Goal: Task Accomplishment & Management: Use online tool/utility

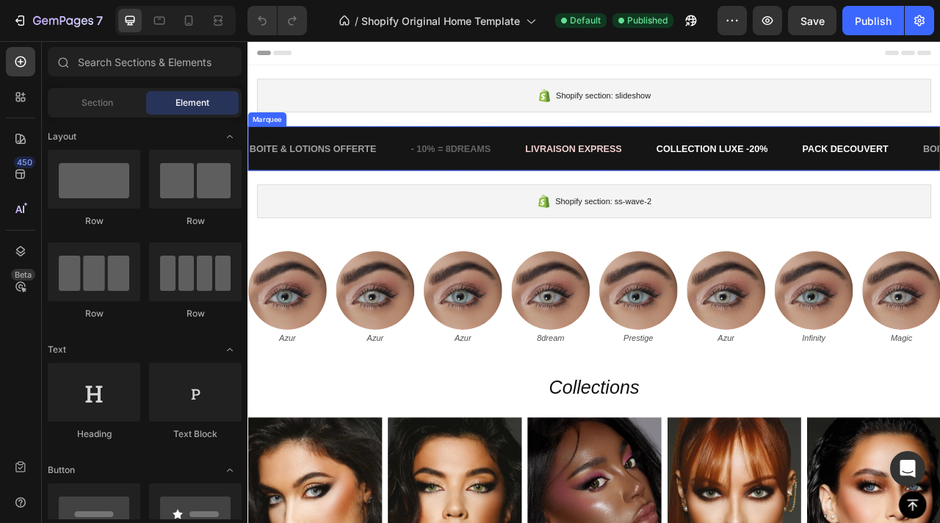
click at [545, 190] on div "- 10% = 8DREAMS Text" at bounding box center [526, 179] width 145 height 36
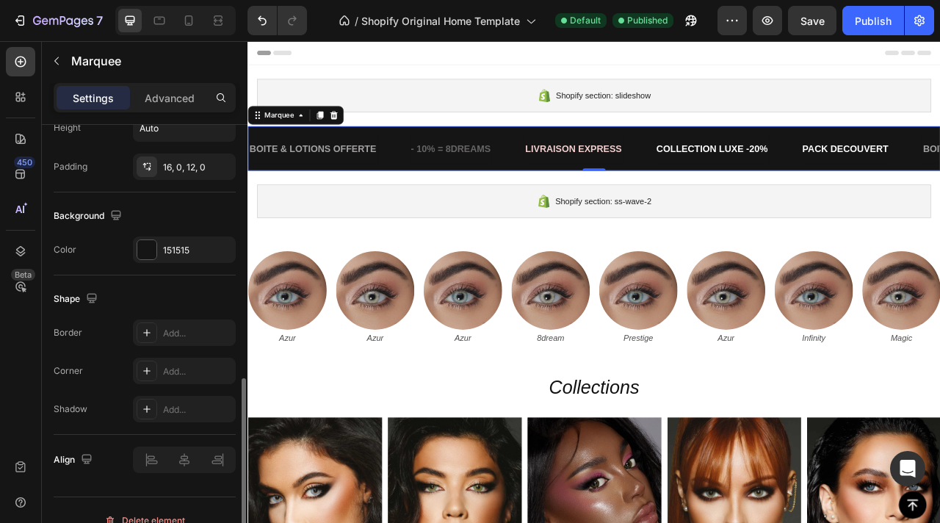
scroll to position [646, 0]
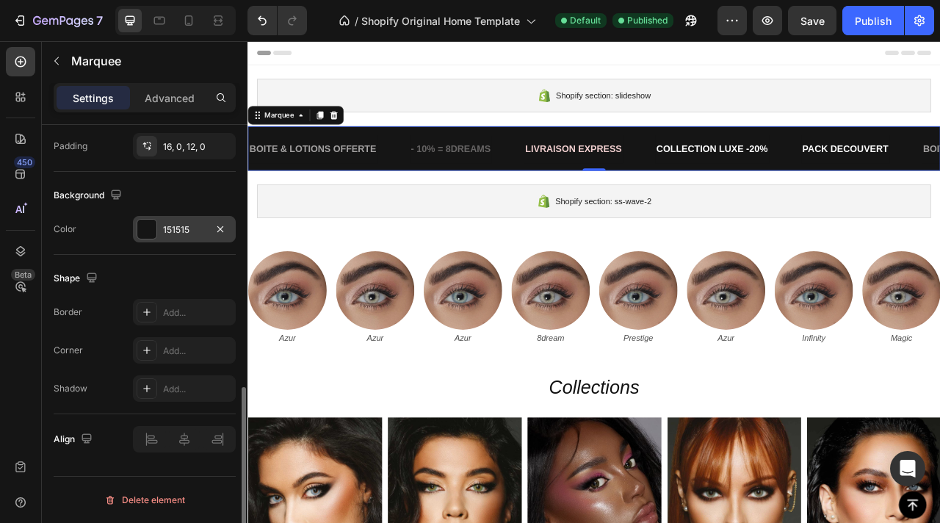
click at [142, 227] on div at bounding box center [146, 229] width 19 height 19
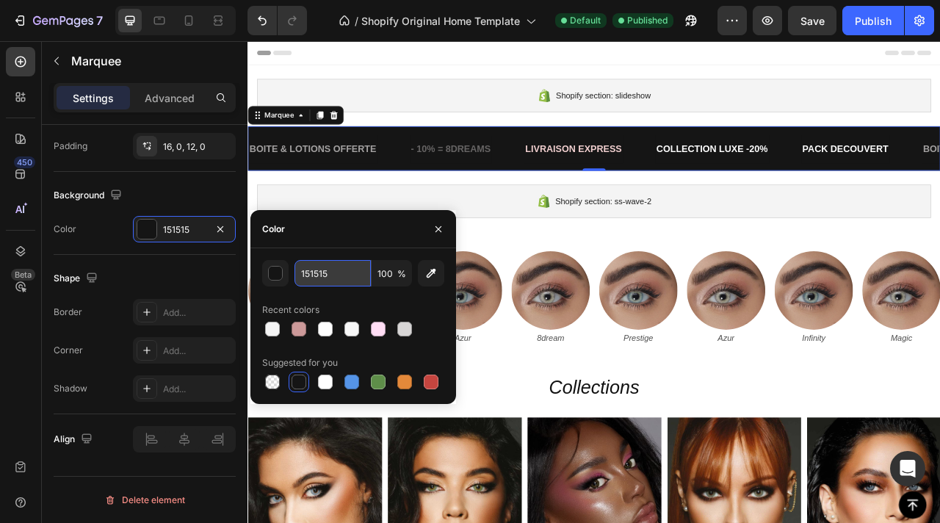
click at [325, 276] on input "151515" at bounding box center [332, 273] width 76 height 26
paste input "EAD4D4"
type input "EAD4D4"
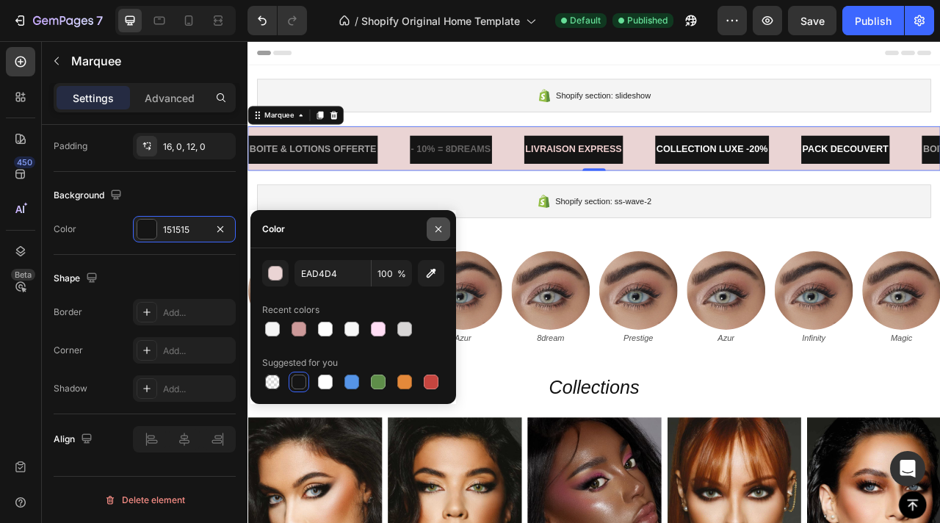
click at [436, 235] on button "button" at bounding box center [438, 228] width 23 height 23
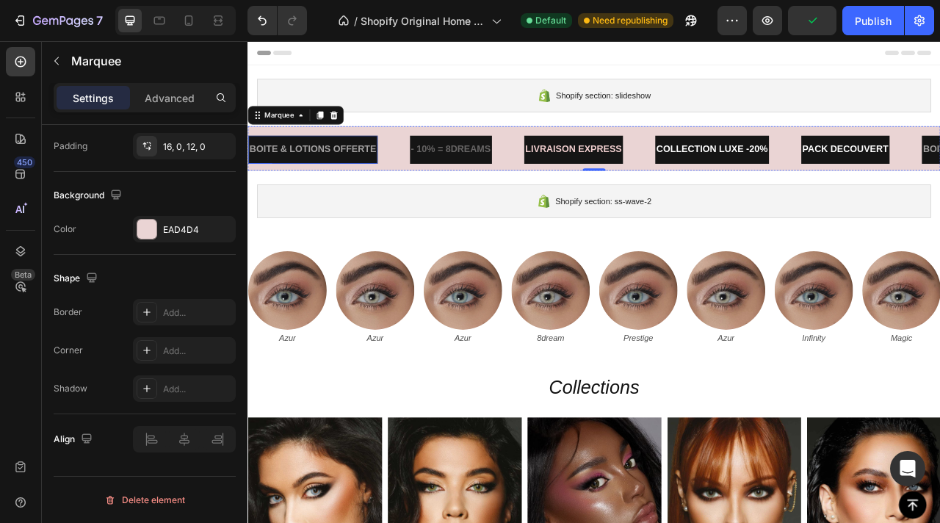
click at [351, 164] on div "BOITE & LOTIONS OFFERTE Text" at bounding box center [330, 179] width 164 height 36
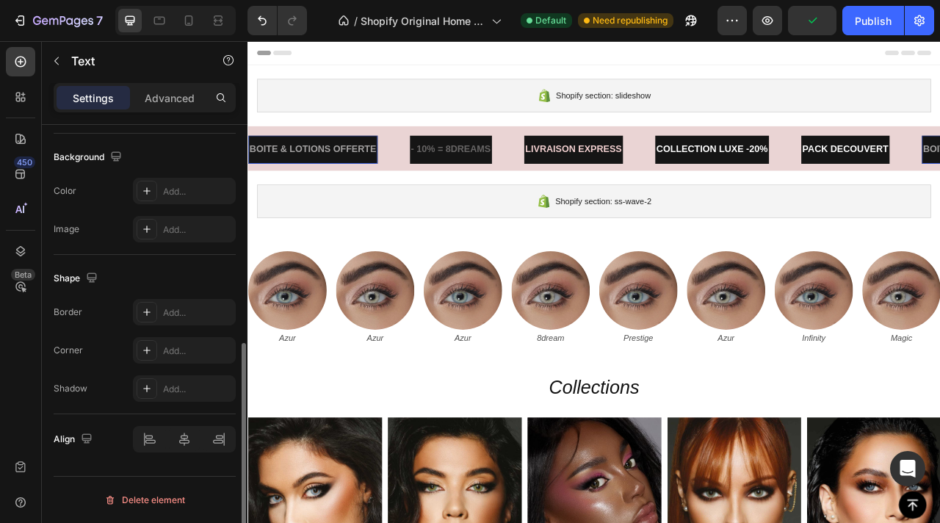
scroll to position [0, 0]
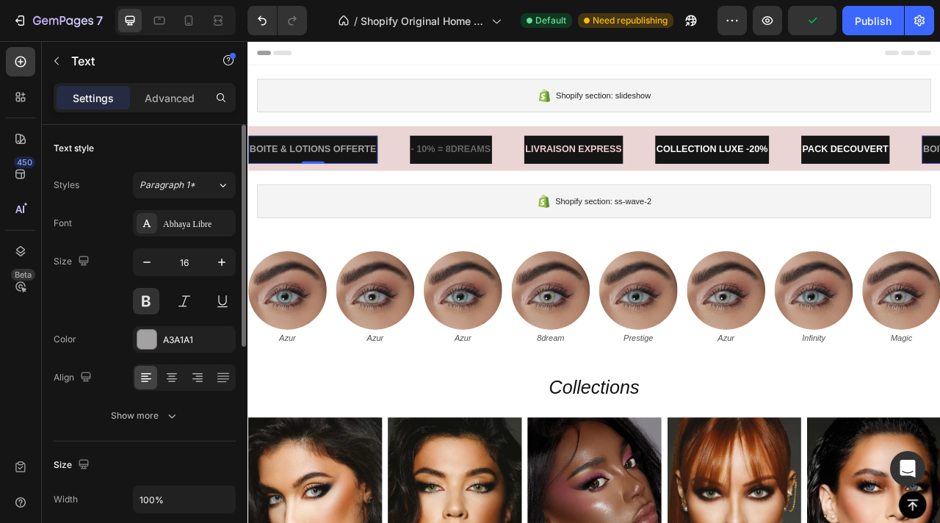
click at [351, 167] on div "BOITE & LOTIONS OFFERTE" at bounding box center [330, 179] width 164 height 24
click at [351, 168] on p "BOITE & LOTIONS OFFERTE" at bounding box center [331, 178] width 162 height 21
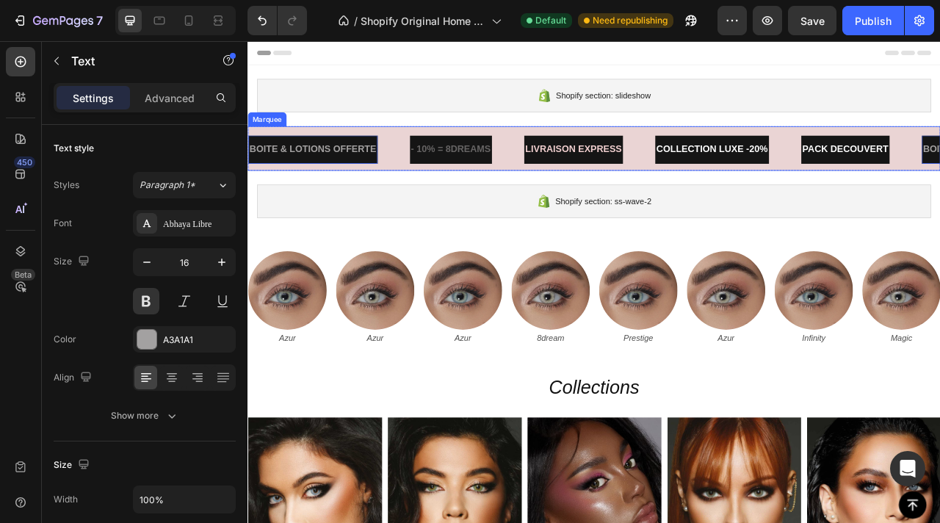
click at [412, 156] on div "BOITE & LOTIONS OFFERTE Text 0 - 10% = 8DREAMS Text LIVRAISON EXPRESS Text COLL…" at bounding box center [687, 177] width 881 height 57
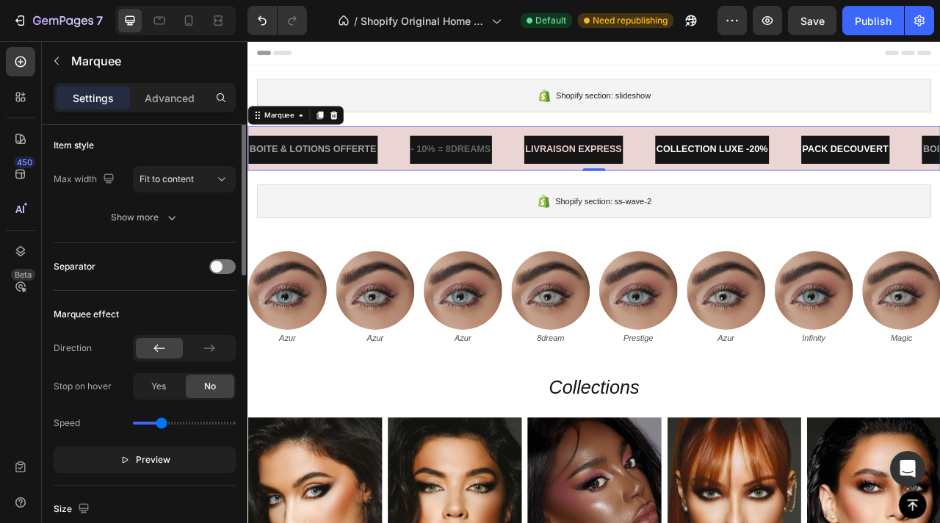
scroll to position [224, 0]
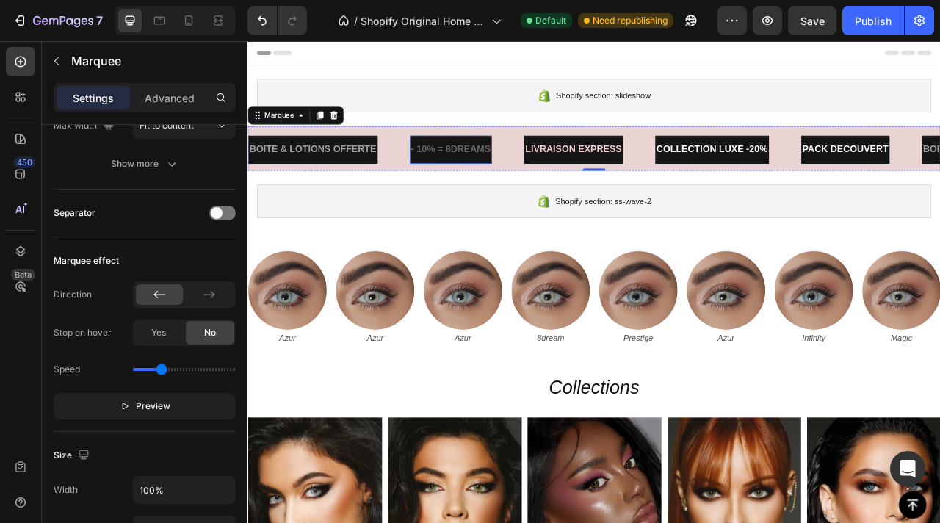
click at [454, 165] on div "- 10% = 8DREAMS Text" at bounding box center [506, 179] width 104 height 36
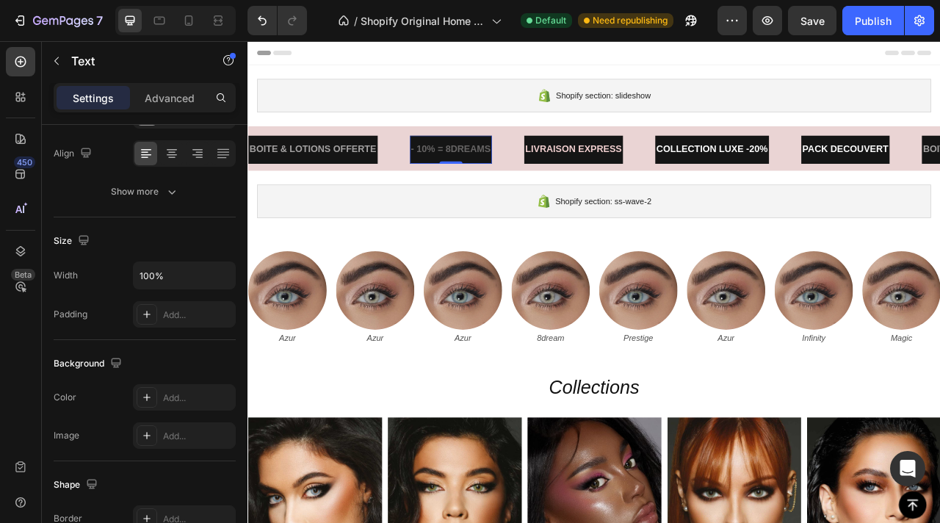
scroll to position [0, 0]
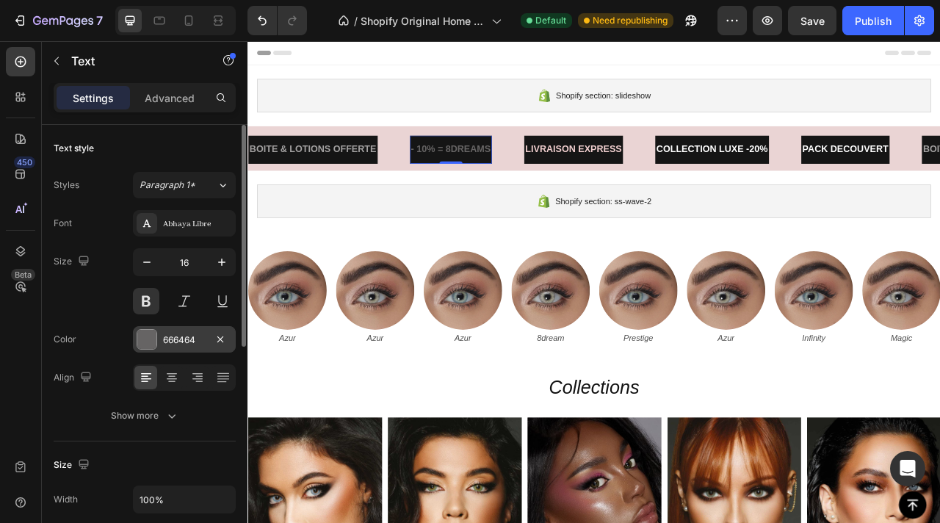
click at [147, 344] on div at bounding box center [146, 339] width 19 height 19
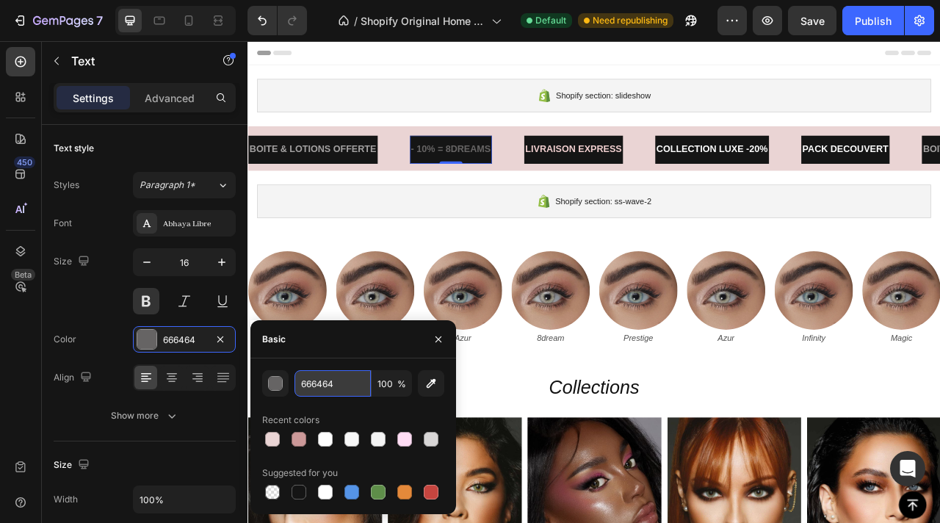
click at [325, 392] on input "666464" at bounding box center [332, 383] width 76 height 26
paste input "EAD4D"
type input "EAD4D4"
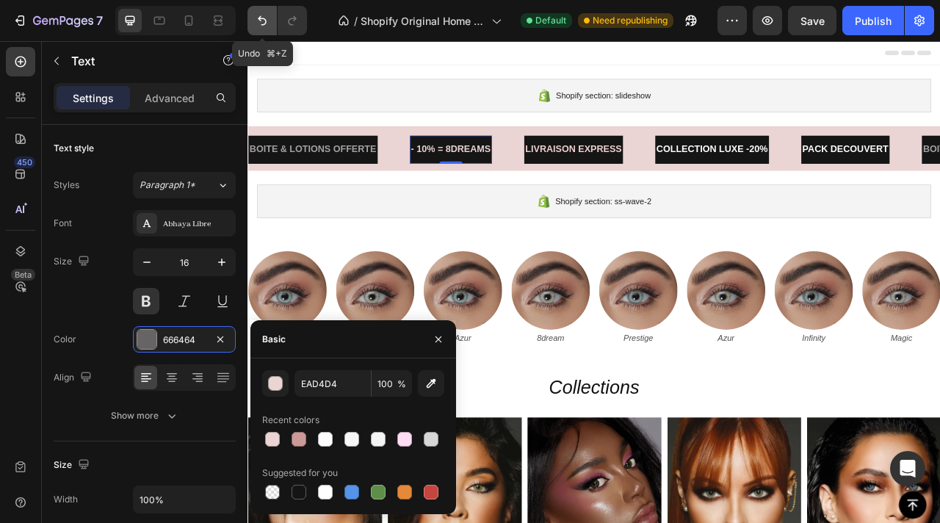
click at [260, 18] on icon "Undo/Redo" at bounding box center [262, 21] width 9 height 10
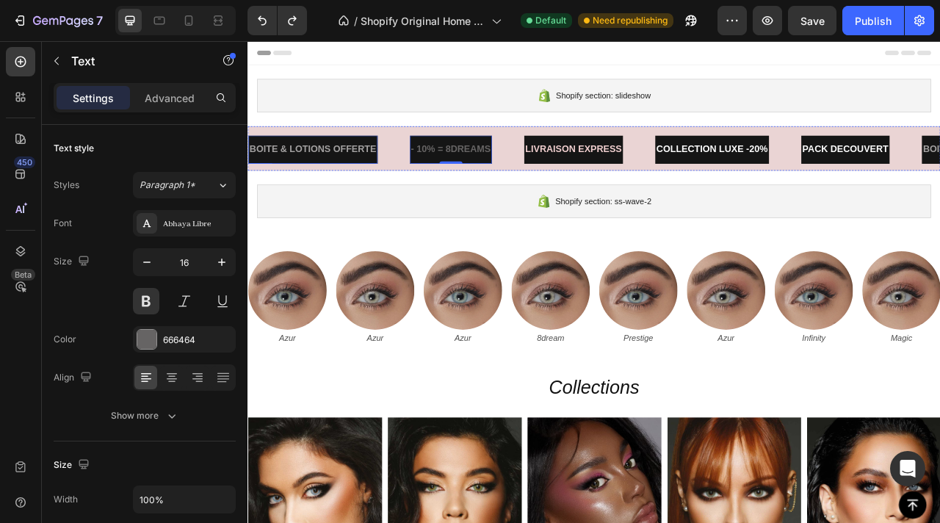
click at [330, 170] on p "BOITE & LOTIONS OFFERTE" at bounding box center [331, 178] width 162 height 21
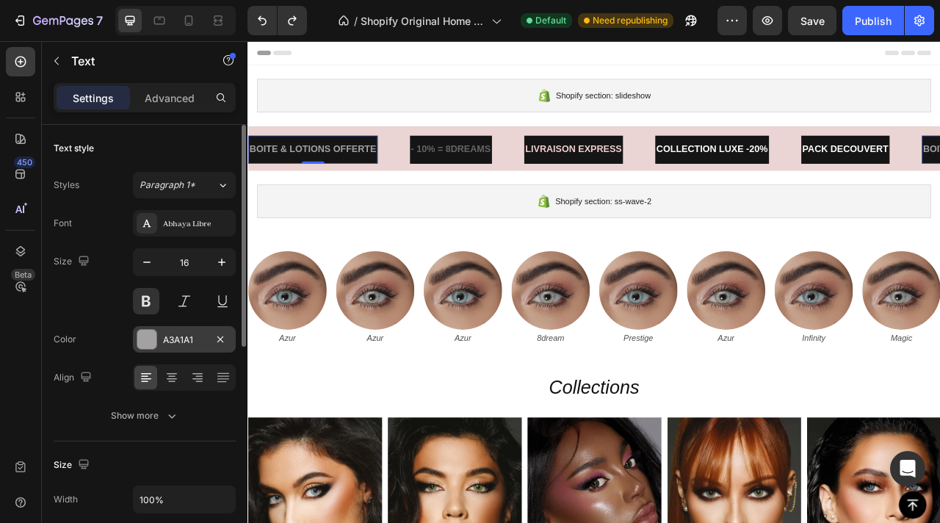
click at [167, 346] on div "A3A1A1" at bounding box center [184, 339] width 43 height 13
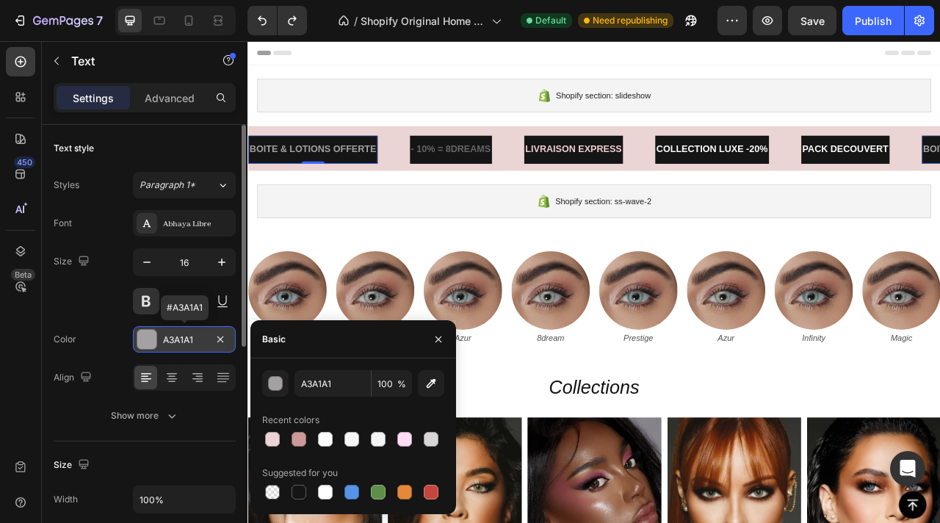
click at [179, 334] on div "A3A1A1" at bounding box center [184, 339] width 43 height 13
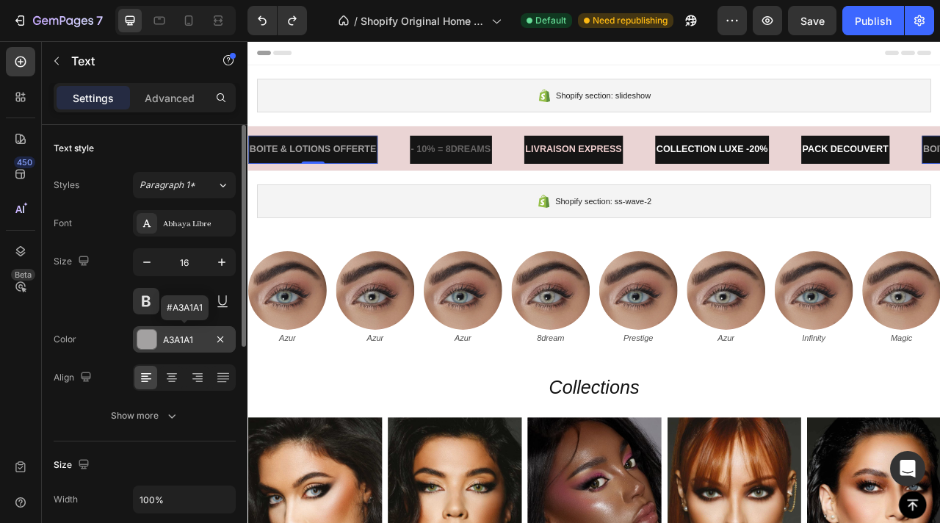
click at [180, 334] on div "A3A1A1" at bounding box center [184, 339] width 43 height 13
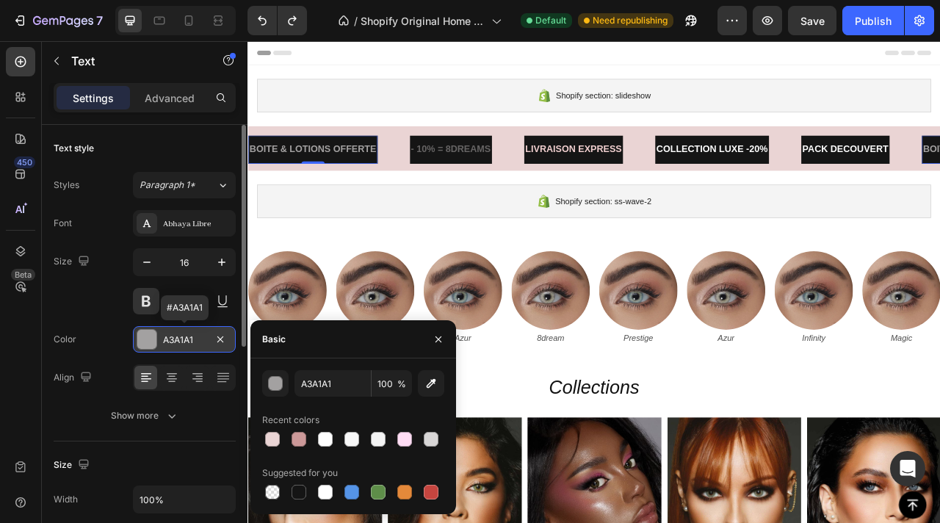
click at [180, 334] on div "A3A1A1" at bounding box center [184, 339] width 43 height 13
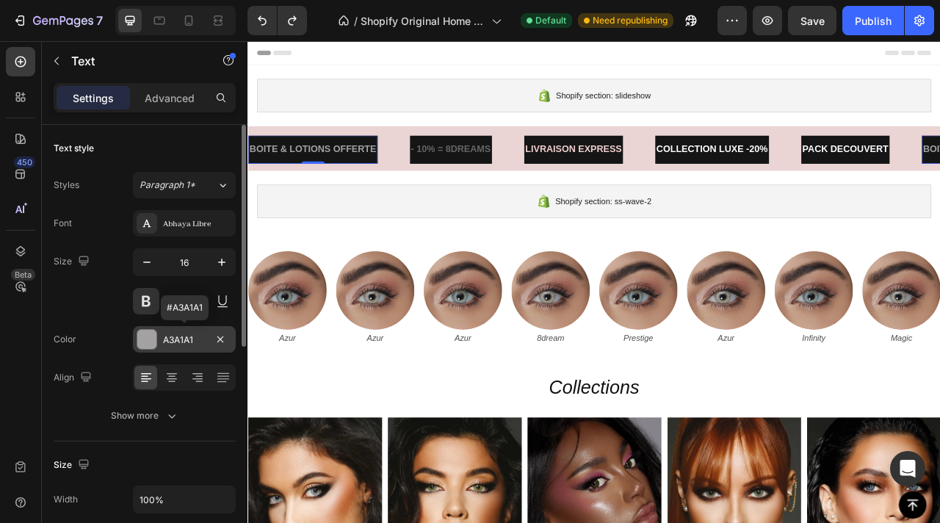
click at [180, 334] on div "A3A1A1" at bounding box center [184, 339] width 43 height 13
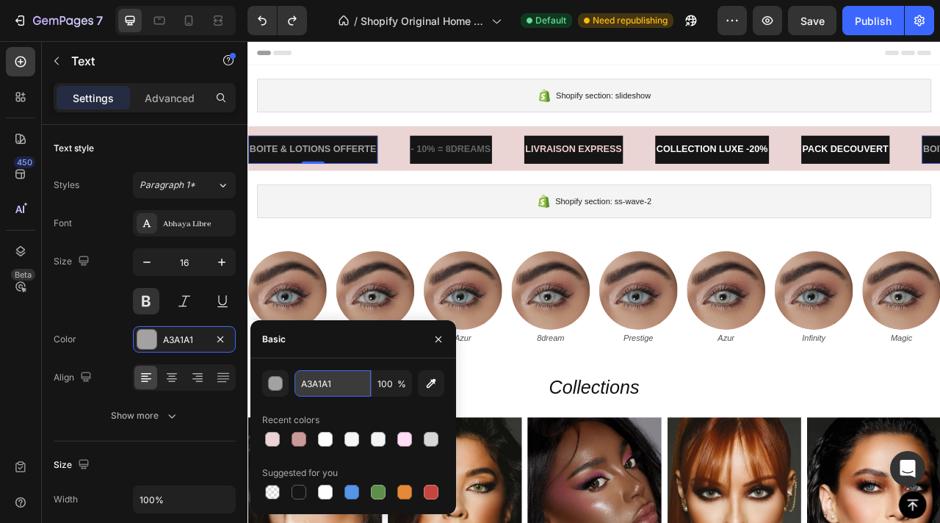
click at [341, 384] on input "A3A1A1" at bounding box center [332, 383] width 76 height 26
paste input "EAD4D4"
type input "EAD4D4"
click at [436, 331] on button "button" at bounding box center [438, 338] width 23 height 23
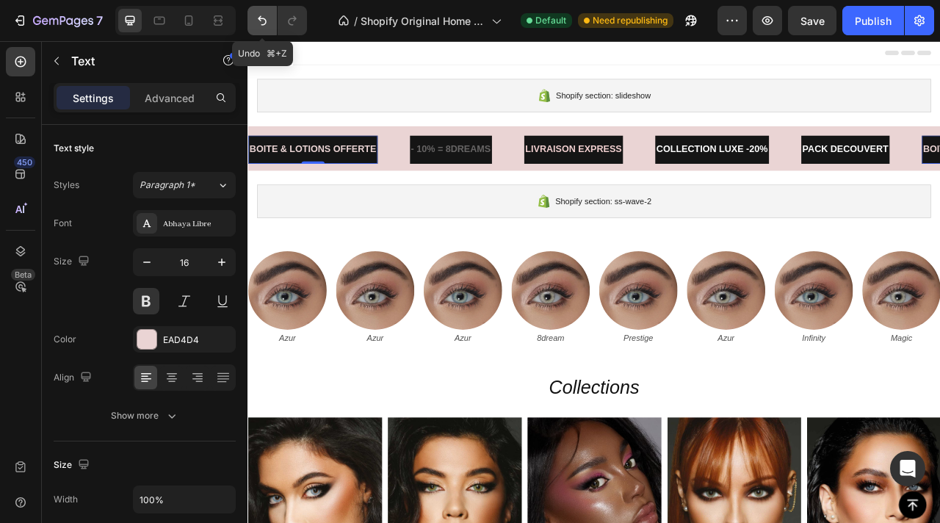
click at [258, 28] on button "Undo/Redo" at bounding box center [261, 20] width 29 height 29
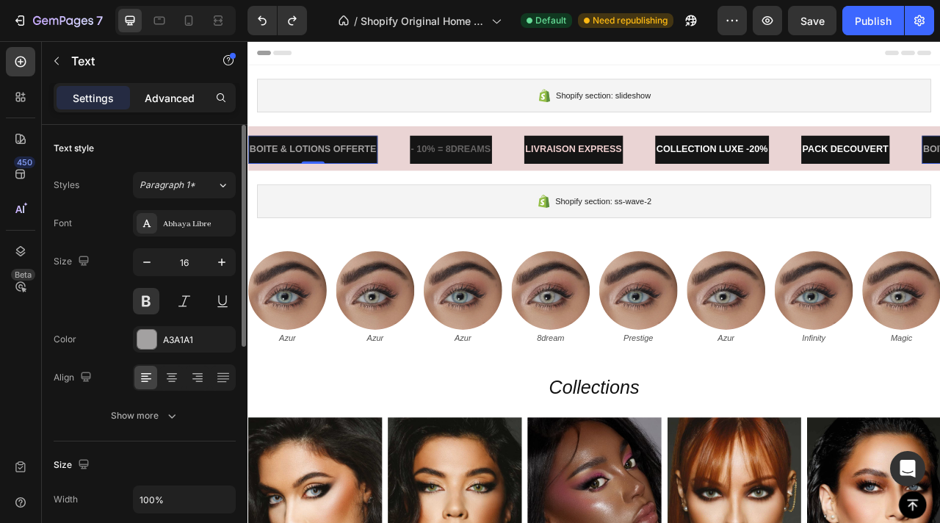
click at [201, 93] on div "Advanced" at bounding box center [169, 97] width 73 height 23
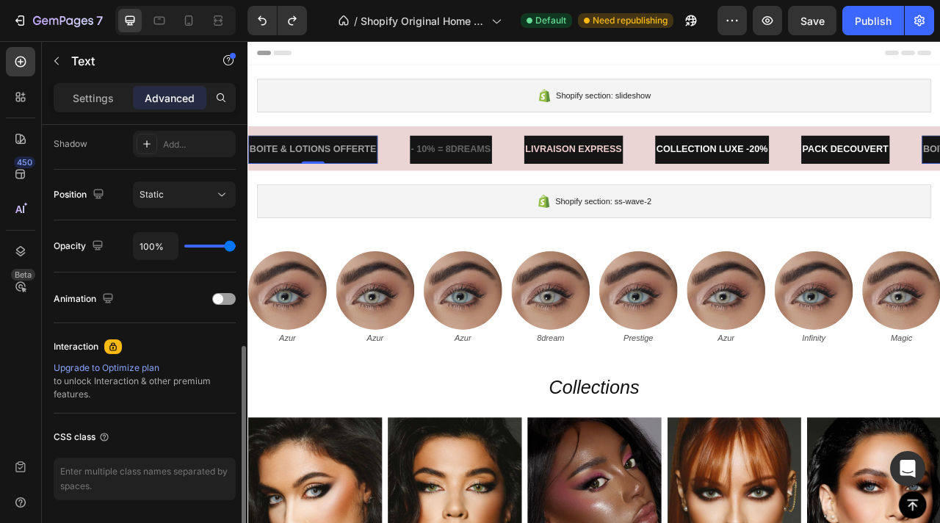
scroll to position [540, 0]
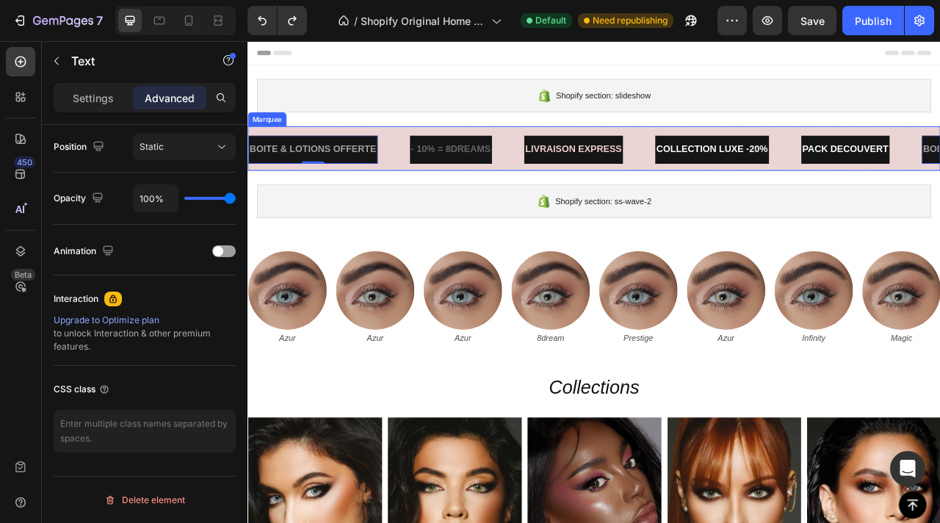
click at [405, 162] on div "BOITE & LOTIONS OFFERTE Text 0" at bounding box center [351, 179] width 206 height 36
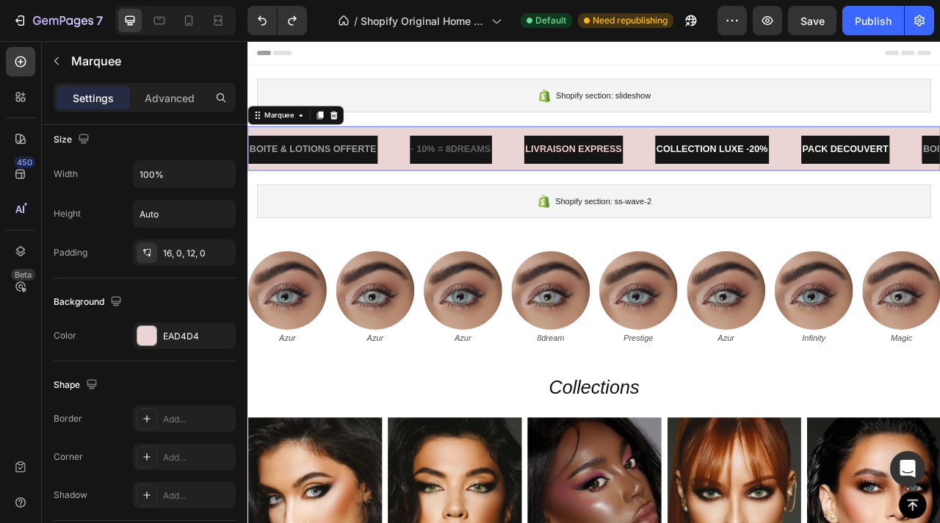
scroll to position [0, 0]
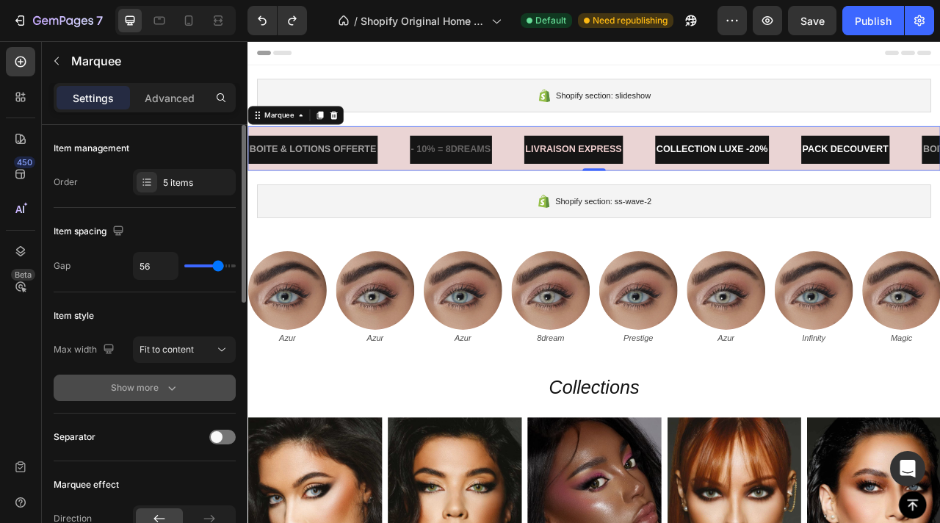
click at [167, 399] on button "Show more" at bounding box center [145, 387] width 182 height 26
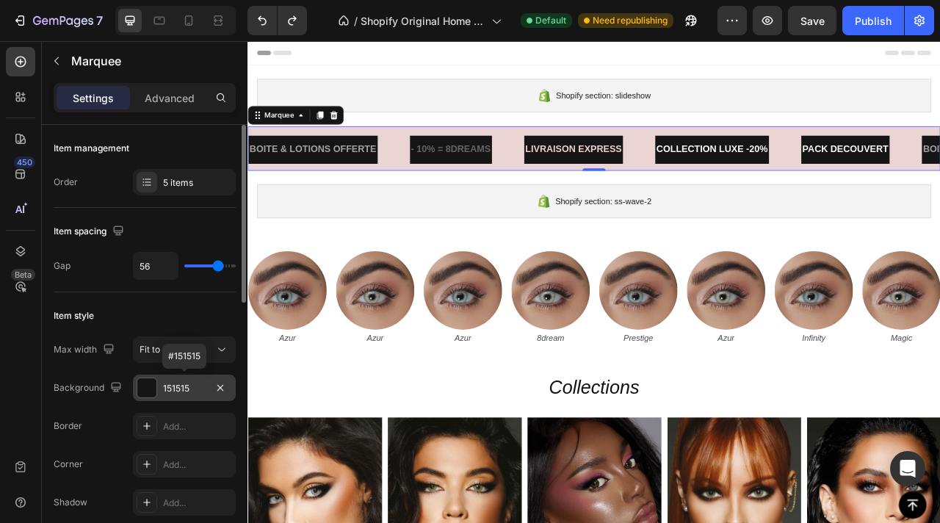
click at [153, 384] on div at bounding box center [146, 387] width 19 height 19
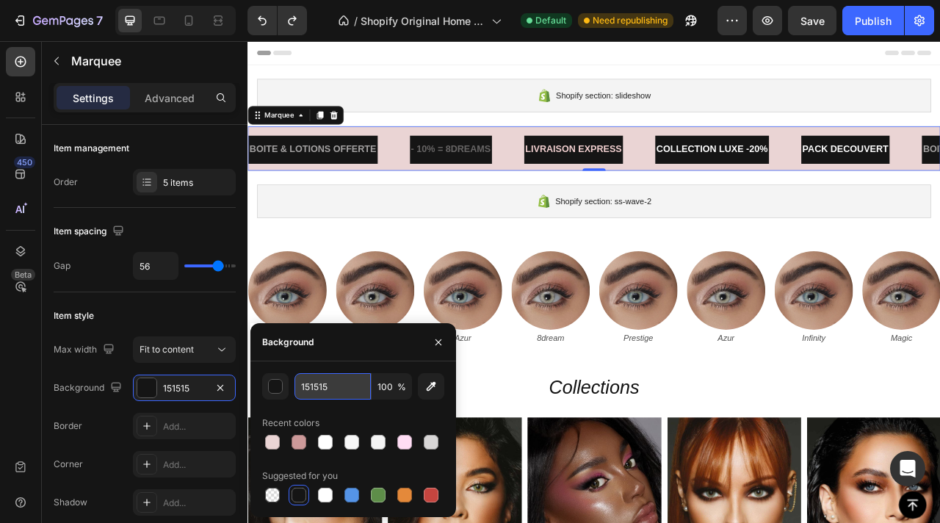
click at [322, 391] on input "151515" at bounding box center [332, 386] width 76 height 26
paste input "EAD4D4"
type input "EAD4D4"
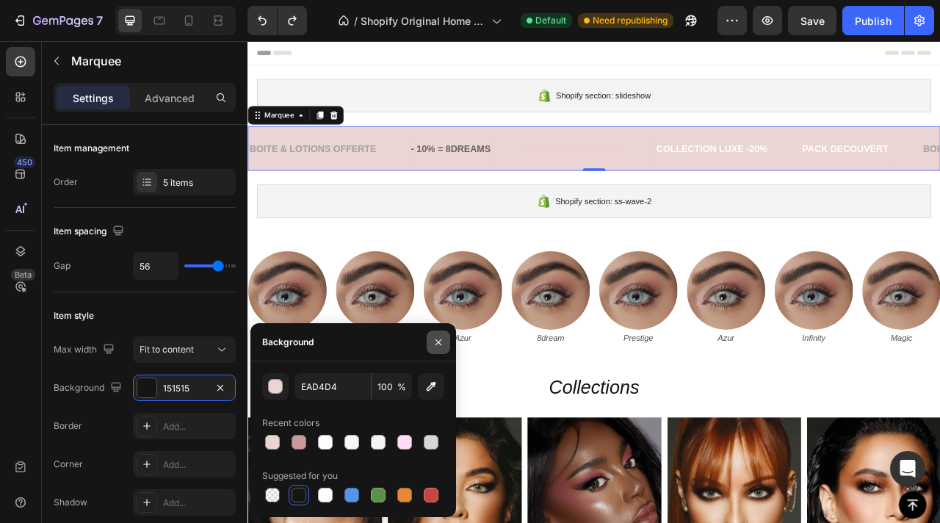
click at [435, 338] on icon "button" at bounding box center [438, 342] width 12 height 12
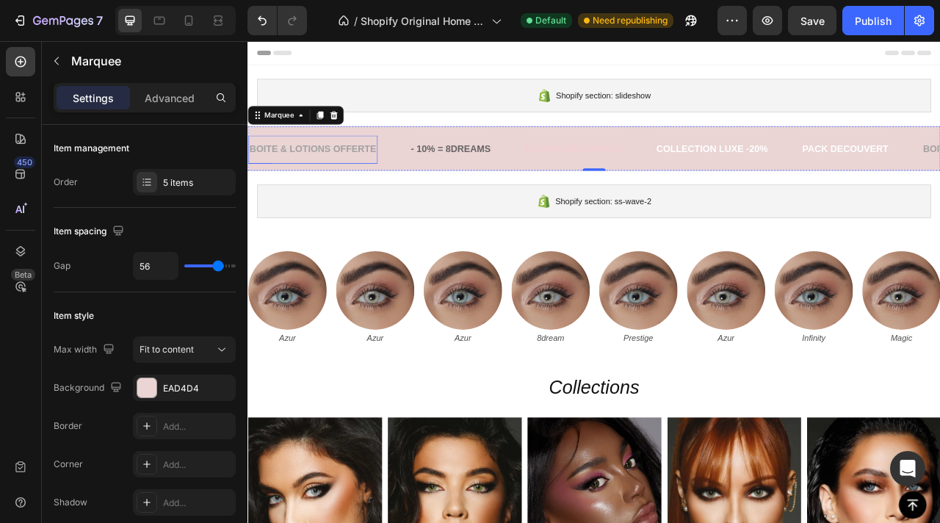
click at [345, 174] on p "BOITE & LOTIONS OFFERTE" at bounding box center [331, 178] width 162 height 21
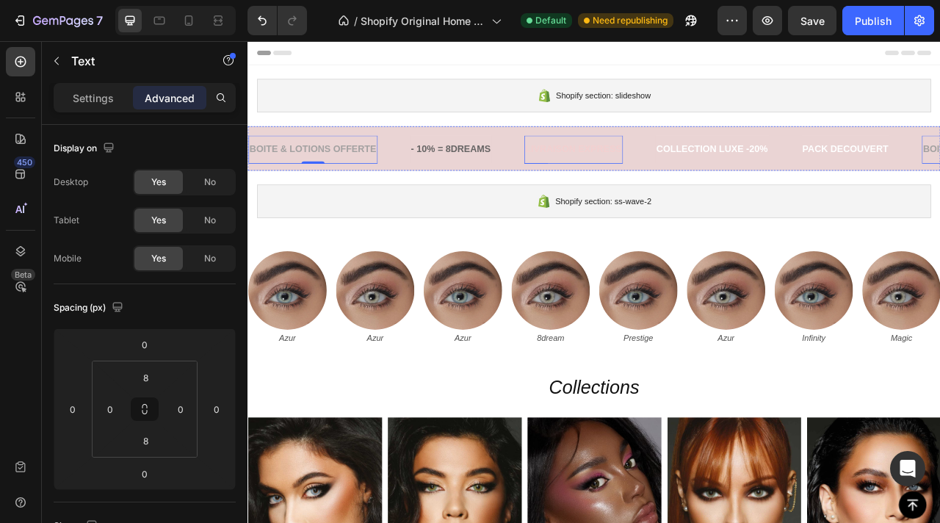
click at [605, 178] on p "LIVRAISON EXPRESS" at bounding box center [662, 178] width 123 height 21
click at [91, 93] on p "Settings" at bounding box center [93, 97] width 41 height 15
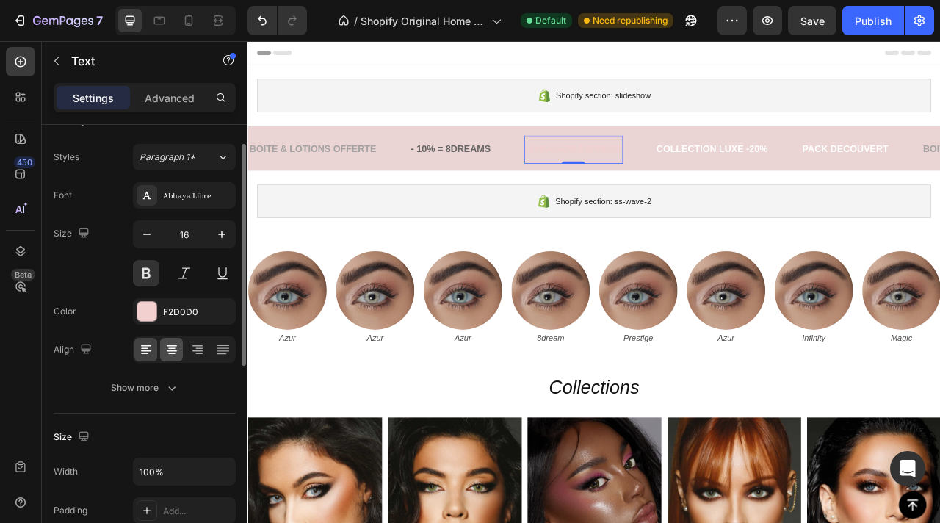
scroll to position [32, 0]
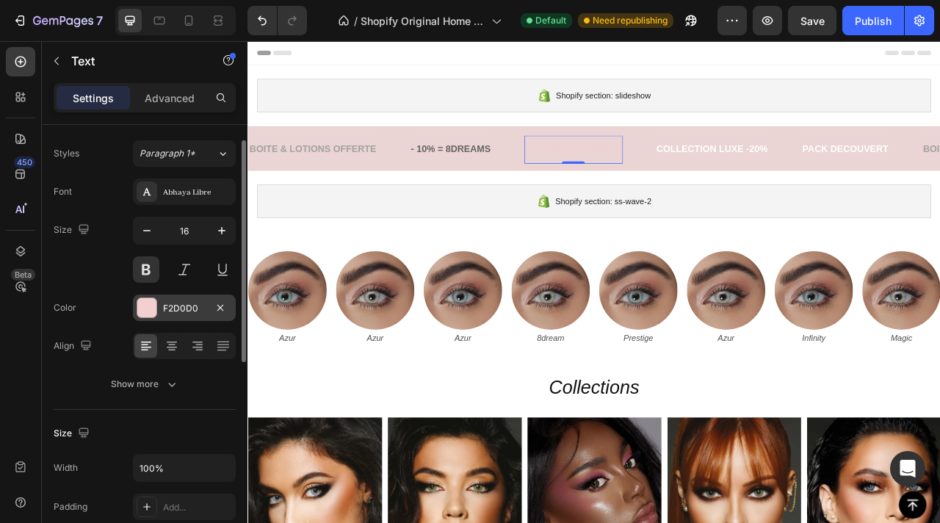
click at [153, 301] on div at bounding box center [146, 307] width 19 height 19
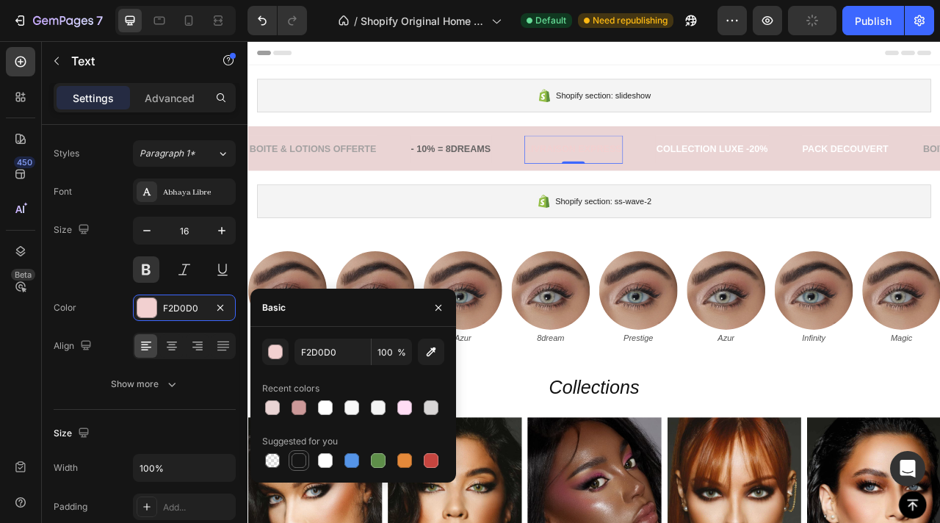
click at [301, 466] on div at bounding box center [298, 460] width 15 height 15
type input "151515"
click at [346, 187] on p "BOITE & LOTIONS OFFERTE" at bounding box center [331, 178] width 162 height 21
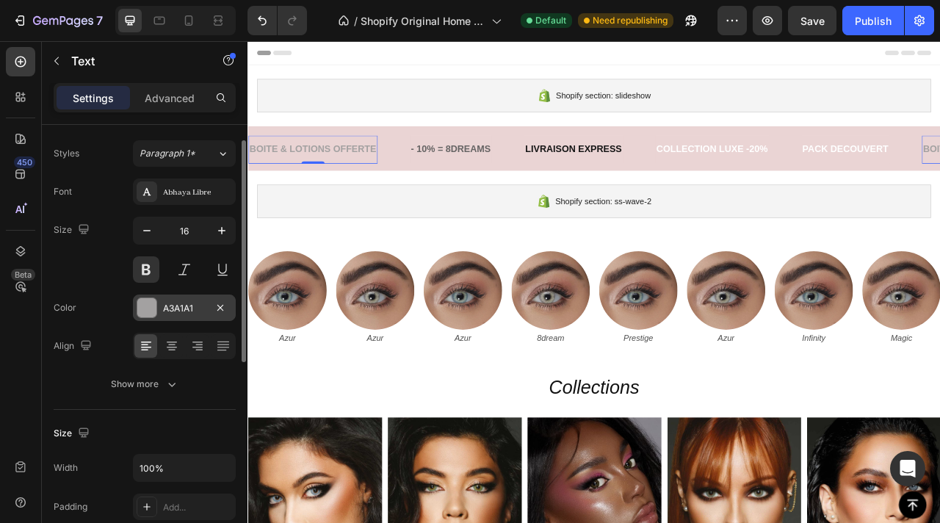
click at [149, 305] on div at bounding box center [146, 307] width 19 height 19
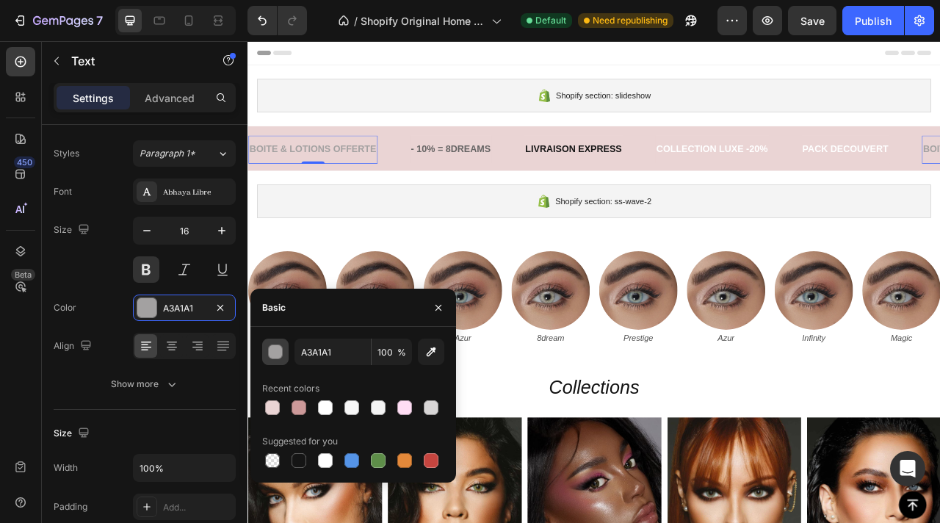
click at [281, 355] on div "button" at bounding box center [275, 351] width 15 height 15
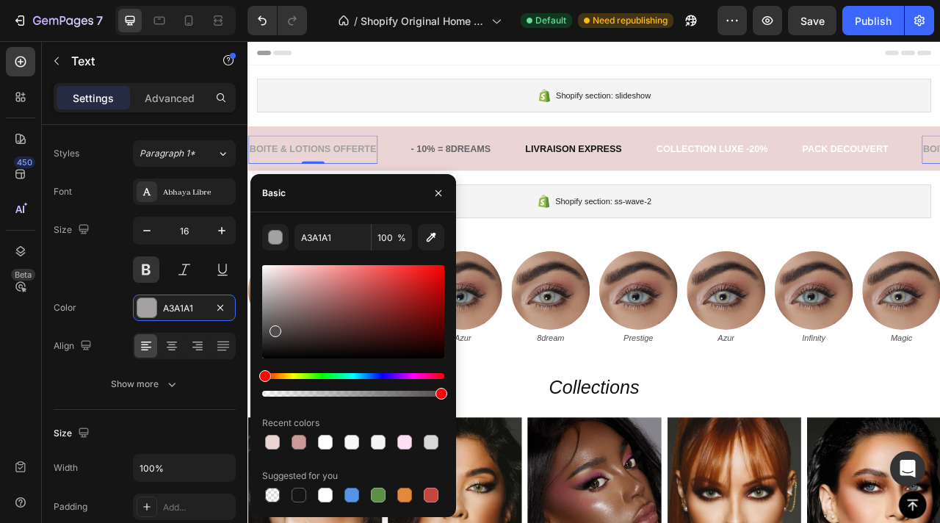
click at [273, 328] on div at bounding box center [353, 311] width 182 height 93
type input "514C4C"
click at [439, 187] on icon "button" at bounding box center [438, 193] width 12 height 12
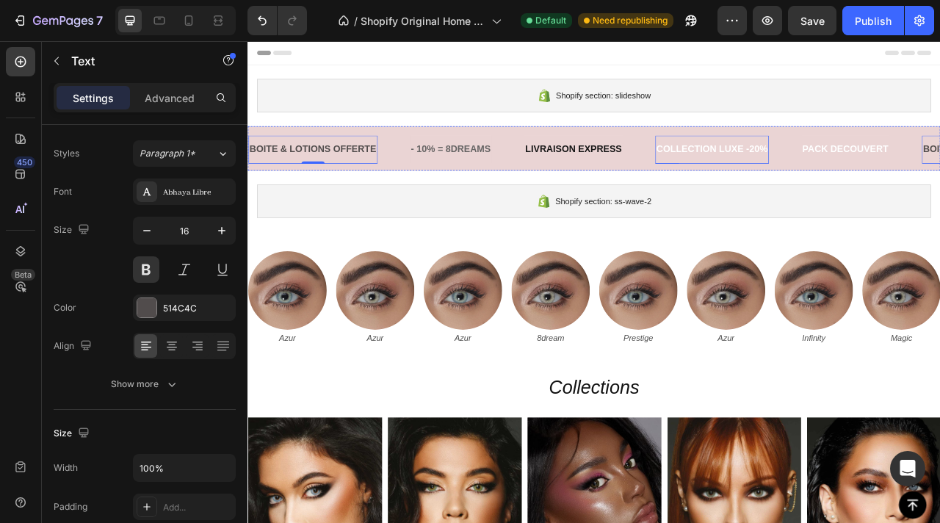
click at [783, 175] on p "COLLECTION LUXE -20%" at bounding box center [838, 178] width 142 height 21
click at [870, 181] on div "COLLECTION LUXE -20% Text 0" at bounding box center [859, 179] width 186 height 36
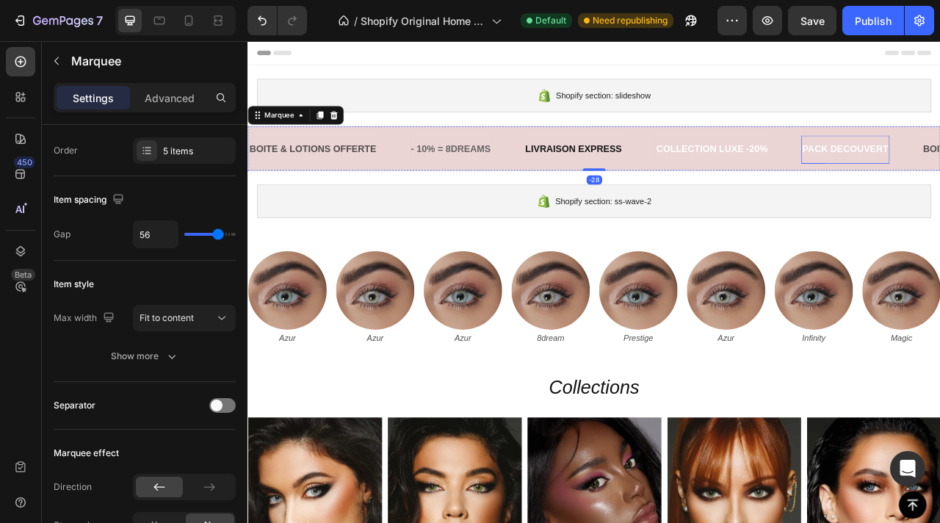
scroll to position [0, 0]
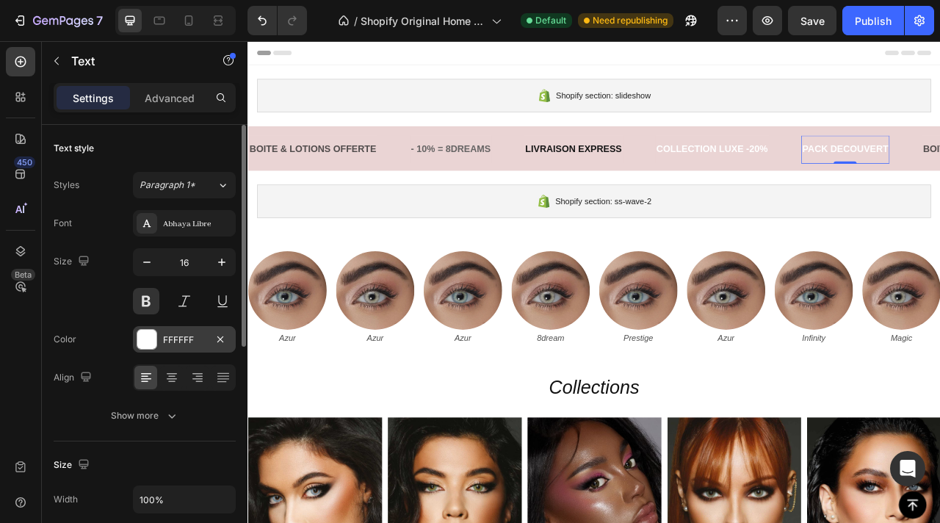
click at [149, 329] on div at bounding box center [147, 339] width 21 height 21
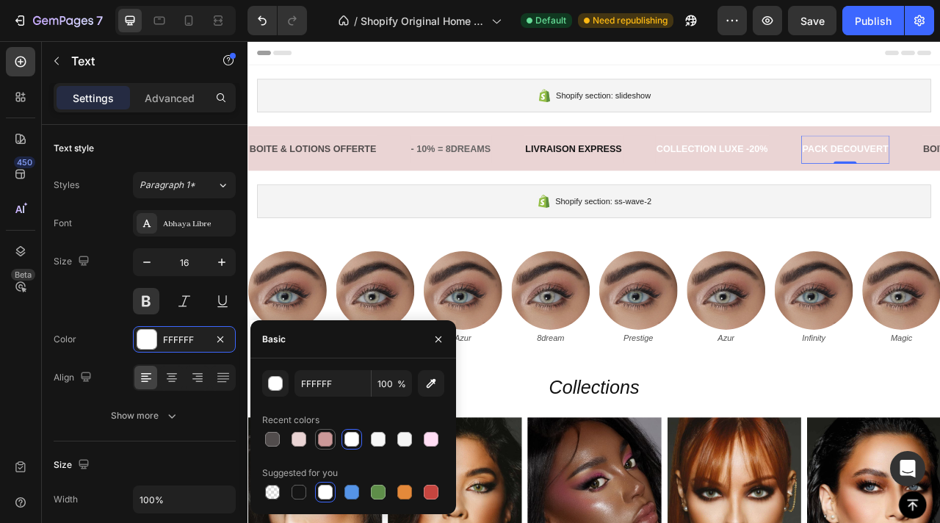
click at [323, 435] on div at bounding box center [325, 439] width 15 height 15
type input "CC9999"
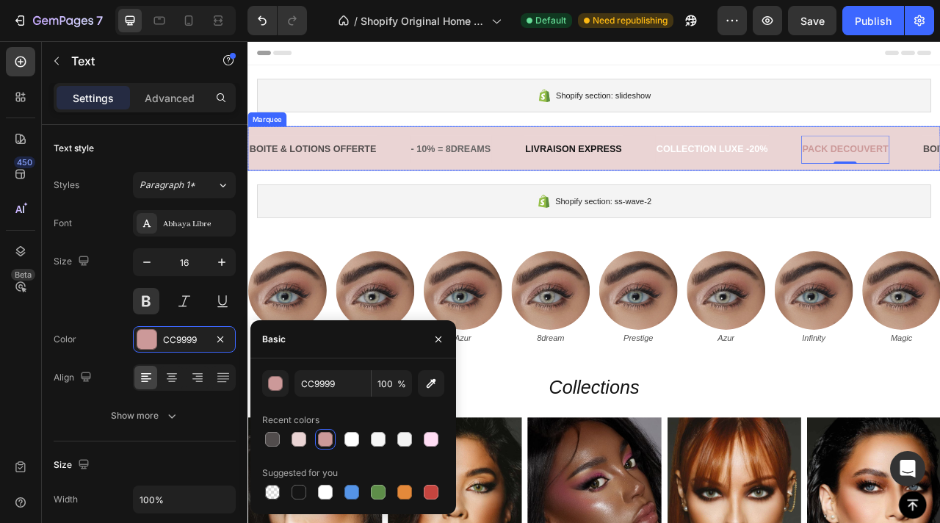
click at [687, 152] on div "BOITE & LOTIONS OFFERTE Text - 10% = 8DREAMS Text LIVRAISON EXPRESS Text COLLEC…" at bounding box center [687, 177] width 881 height 57
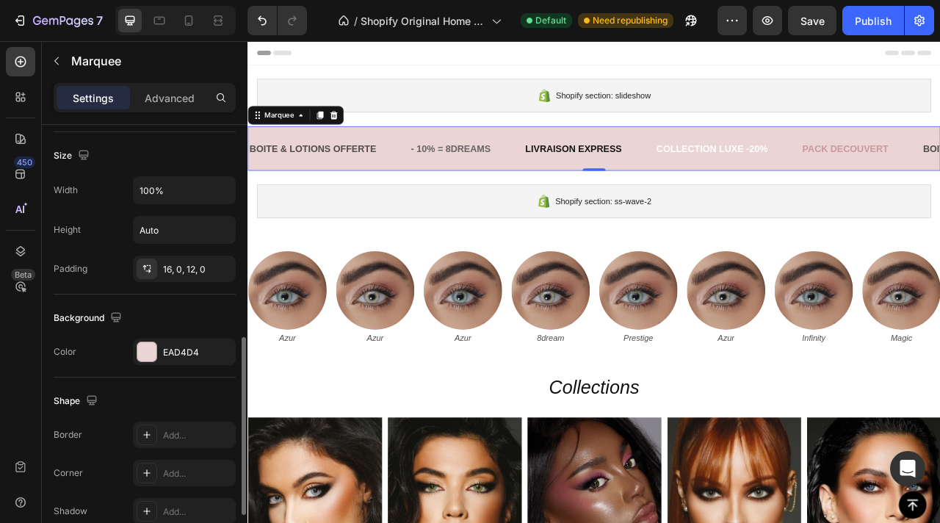
scroll to position [525, 0]
click at [153, 356] on div at bounding box center [146, 350] width 19 height 19
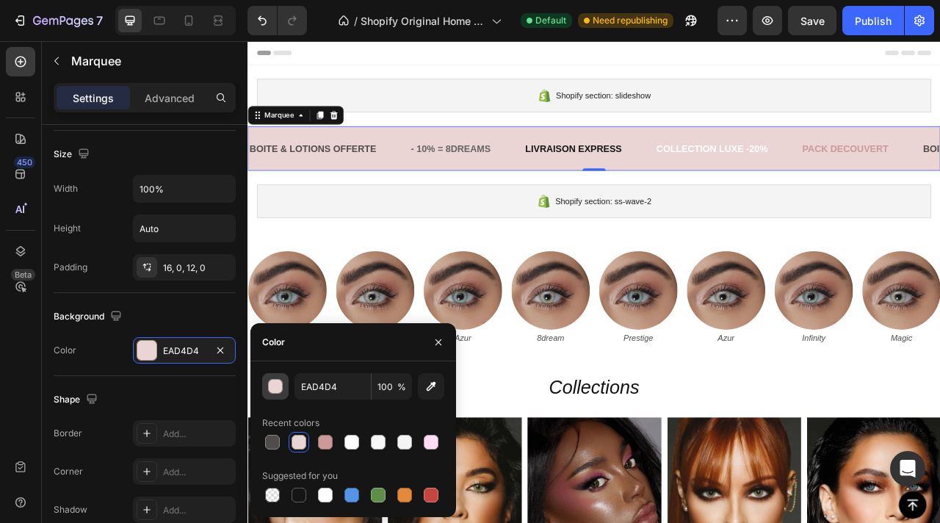
click at [278, 385] on div "button" at bounding box center [276, 387] width 15 height 15
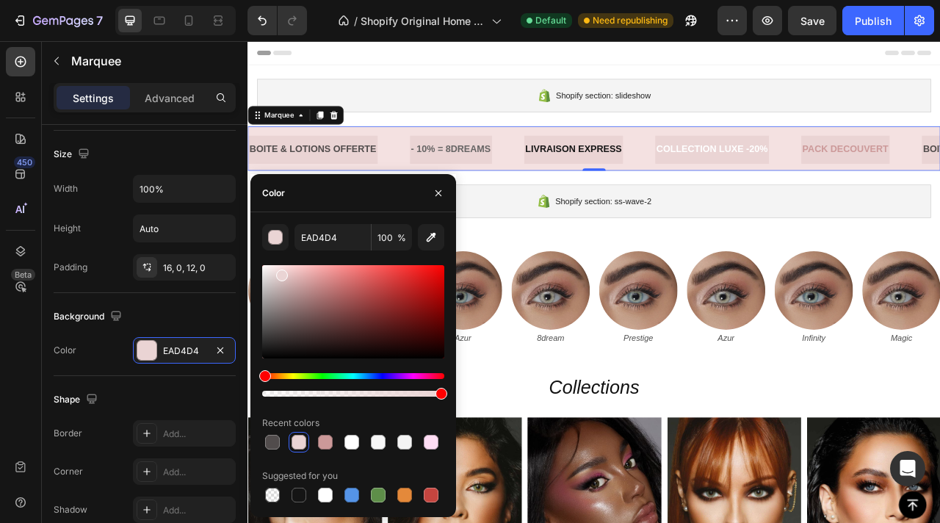
click at [278, 268] on div at bounding box center [353, 311] width 182 height 93
type input "F4E1E1"
click at [256, 15] on icon "Undo/Redo" at bounding box center [262, 20] width 15 height 15
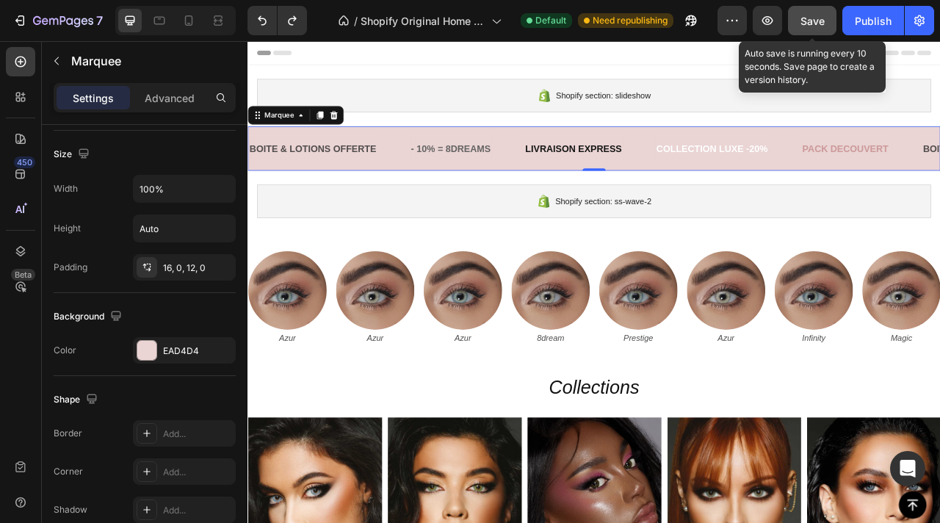
click at [826, 16] on button "Save" at bounding box center [812, 20] width 48 height 29
click at [872, 23] on div "Publish" at bounding box center [873, 20] width 37 height 15
click at [821, 11] on button "Save" at bounding box center [812, 20] width 48 height 29
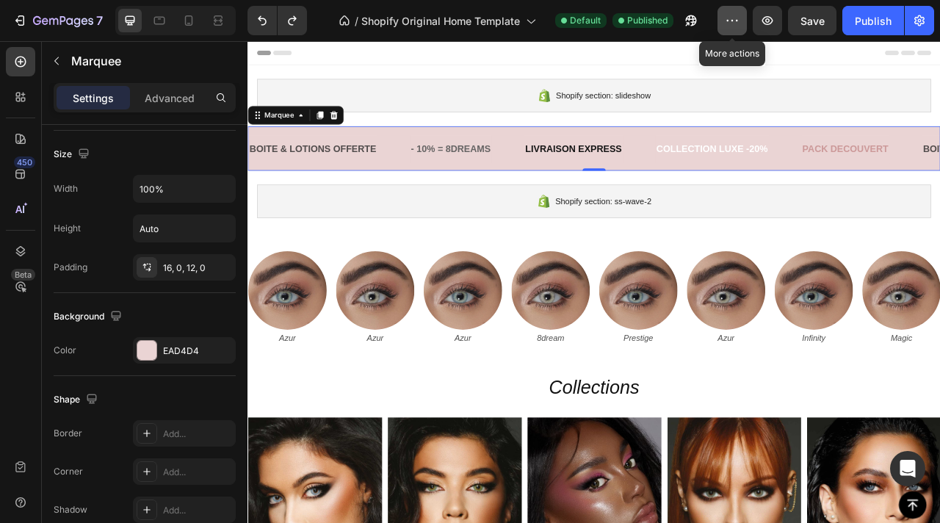
click at [734, 18] on icon "button" at bounding box center [732, 20] width 15 height 15
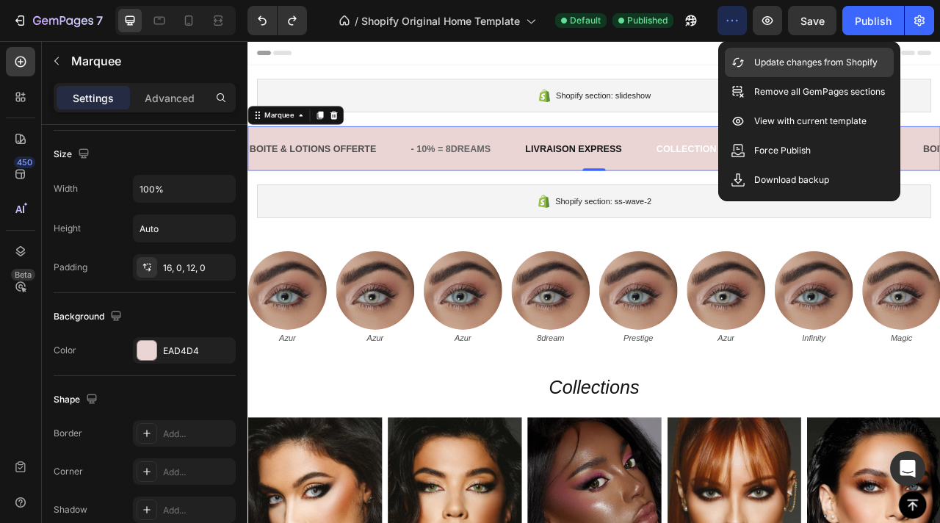
click at [750, 77] on div "Update changes from Shopify" at bounding box center [809, 91] width 169 height 29
